Goal: Task Accomplishment & Management: Use online tool/utility

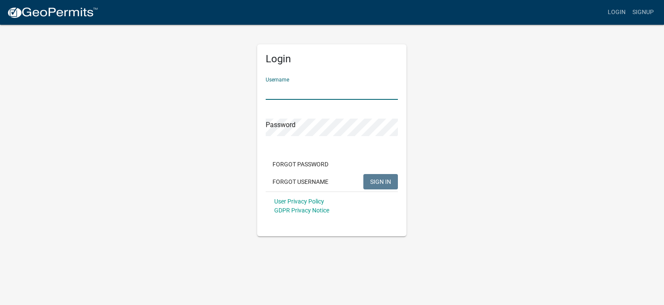
click at [327, 89] on input "Username" at bounding box center [332, 90] width 132 height 17
type input "athompson"
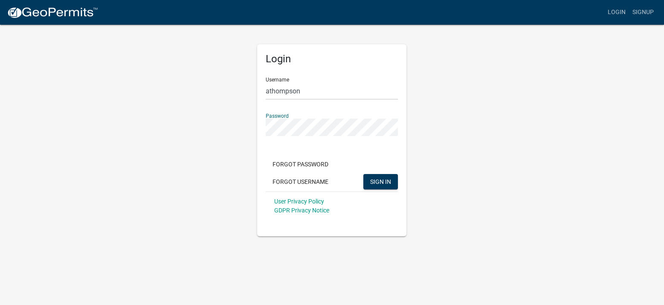
click at [364, 174] on button "SIGN IN" at bounding box center [381, 181] width 35 height 15
click at [382, 186] on button "SIGN IN" at bounding box center [381, 181] width 35 height 15
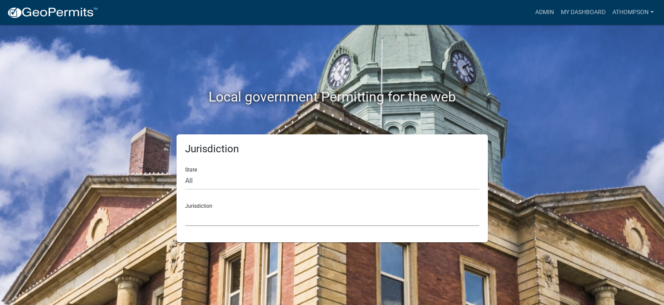
click at [233, 214] on select "[GEOGRAPHIC_DATA], [US_STATE] [GEOGRAPHIC_DATA], [US_STATE][PERSON_NAME][GEOGRA…" at bounding box center [332, 217] width 294 height 17
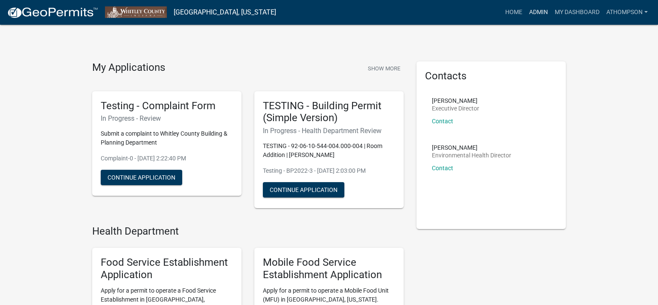
click at [543, 13] on link "Admin" at bounding box center [539, 12] width 26 height 16
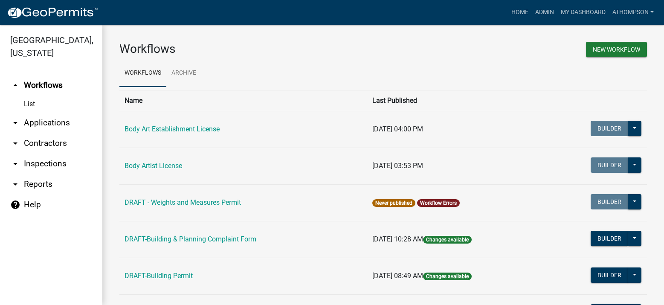
click at [46, 125] on link "arrow_drop_down Applications" at bounding box center [51, 123] width 102 height 20
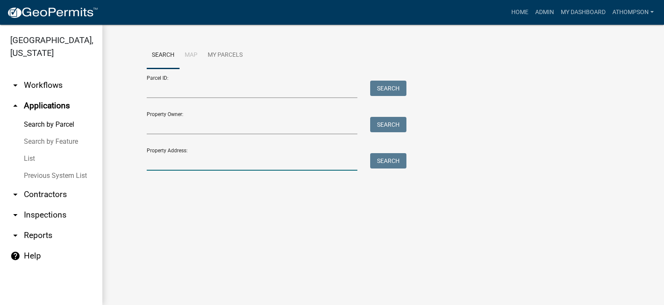
click at [226, 164] on input "Property Address:" at bounding box center [252, 161] width 211 height 17
click at [237, 170] on input "Property Address:" at bounding box center [252, 161] width 211 height 17
type input "323 north 850 west"
click at [390, 163] on button "Search" at bounding box center [388, 160] width 36 height 15
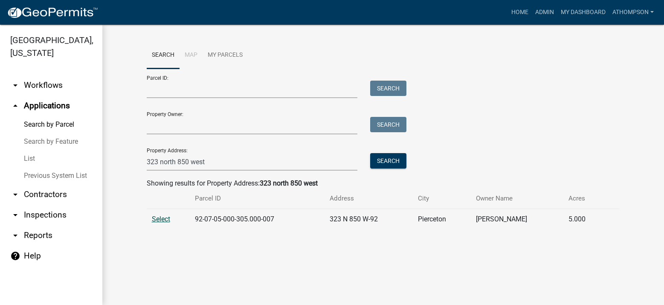
click at [163, 216] on span "Select" at bounding box center [161, 219] width 18 height 8
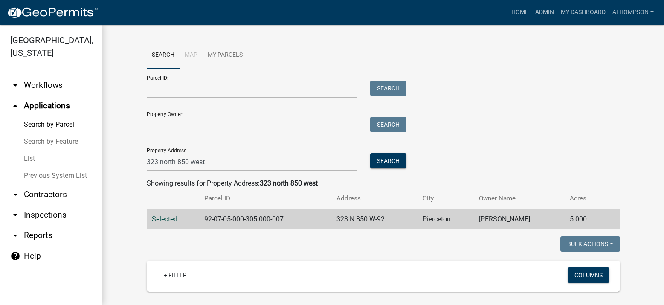
click at [164, 218] on span "Selected" at bounding box center [165, 219] width 26 height 8
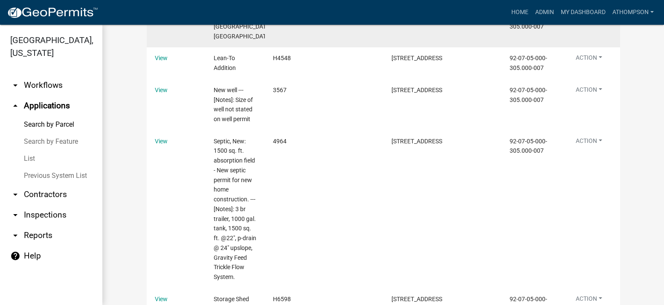
scroll to position [509, 0]
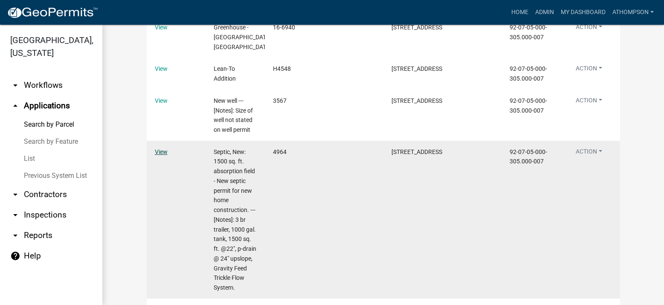
click at [157, 151] on link "View" at bounding box center [161, 151] width 13 height 7
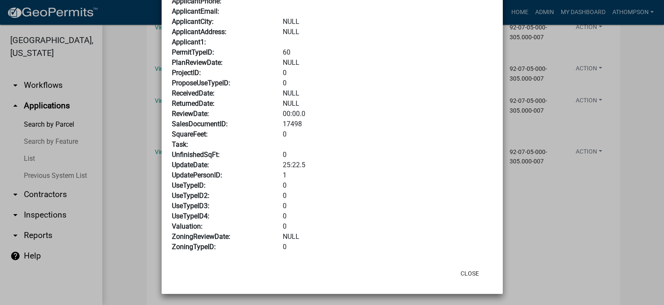
scroll to position [599, 0]
click at [460, 272] on button "Close" at bounding box center [470, 272] width 32 height 15
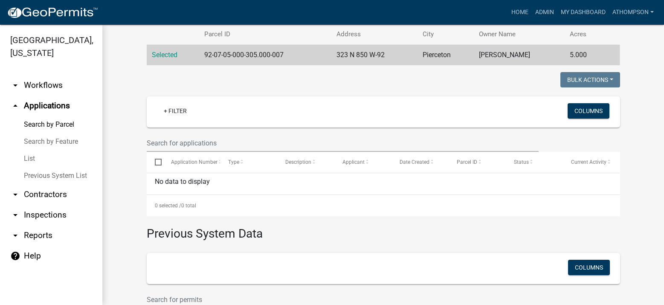
scroll to position [43, 0]
